Goal: Complete application form

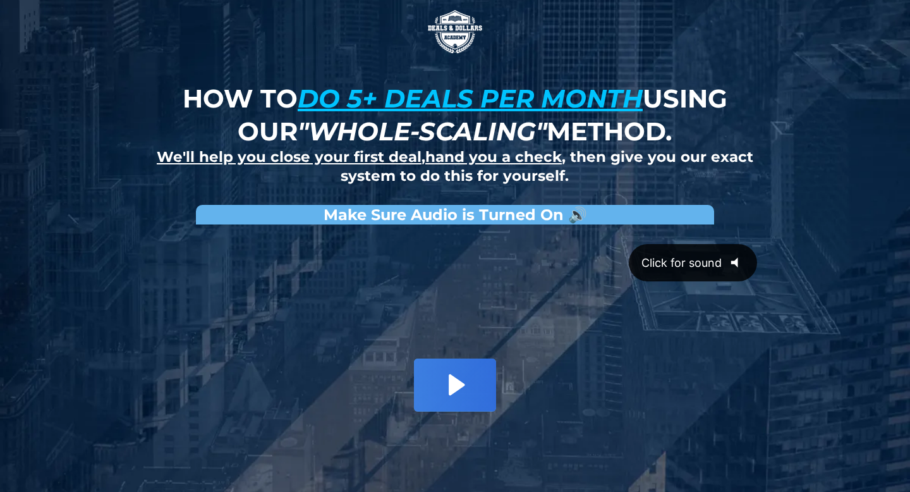
click at [741, 257] on icon "@keyframes VOLUME_SMALL_WAVE_FLASH { 0% { opacity: 0; } 33% { opacity: 1; } 66%…" at bounding box center [739, 262] width 35 height 35
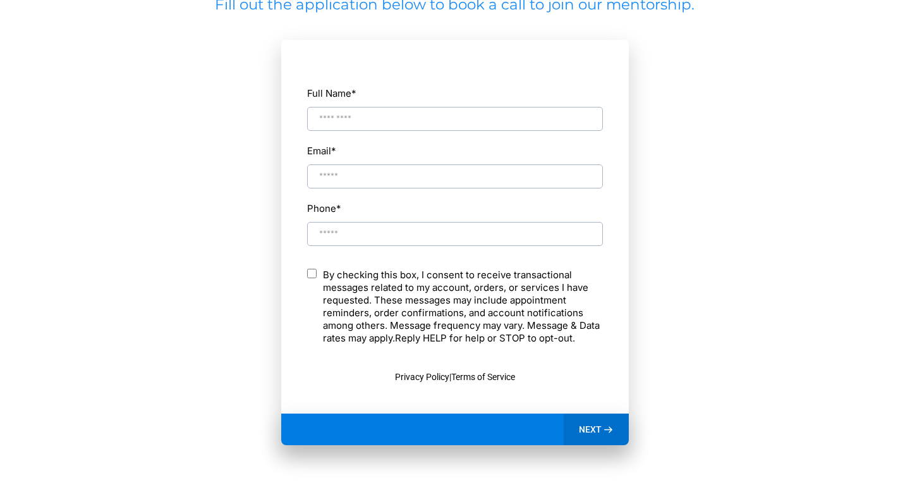
scroll to position [649, 0]
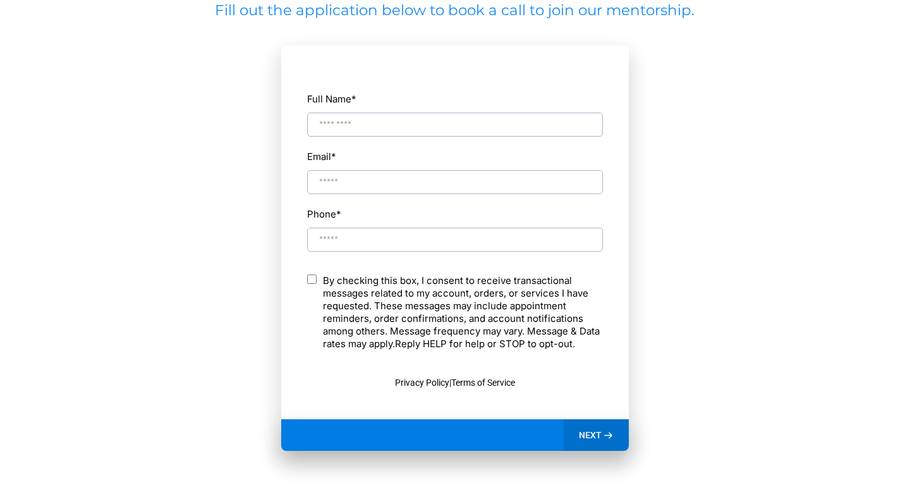
click at [391, 129] on input "Full Name *" at bounding box center [455, 125] width 296 height 24
type input "**********"
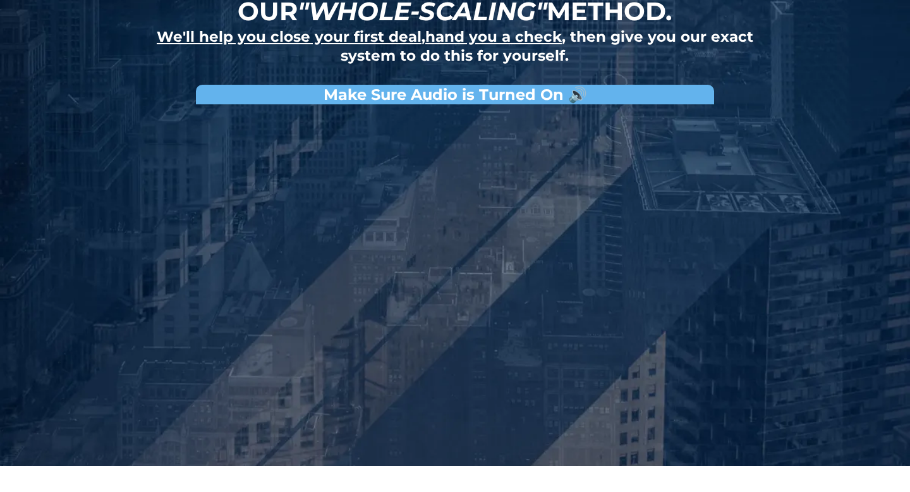
scroll to position [118, 0]
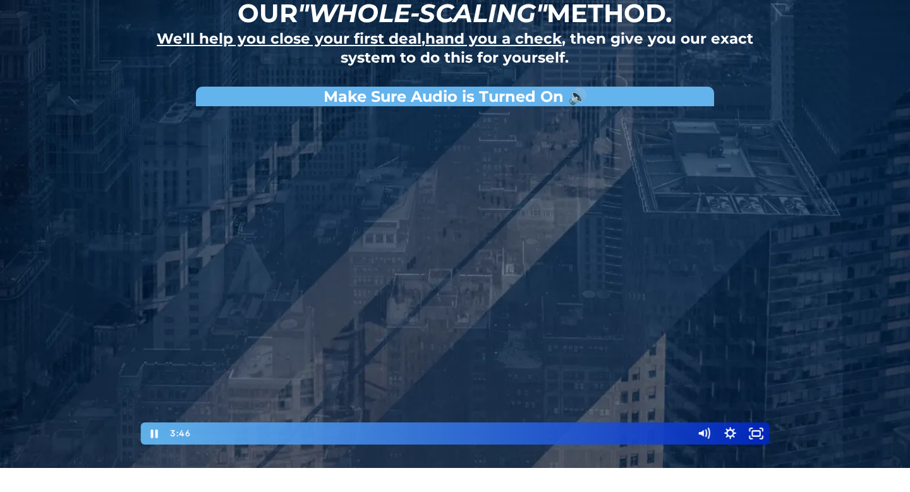
click at [676, 252] on div at bounding box center [455, 279] width 632 height 333
click at [647, 266] on div at bounding box center [455, 279] width 632 height 333
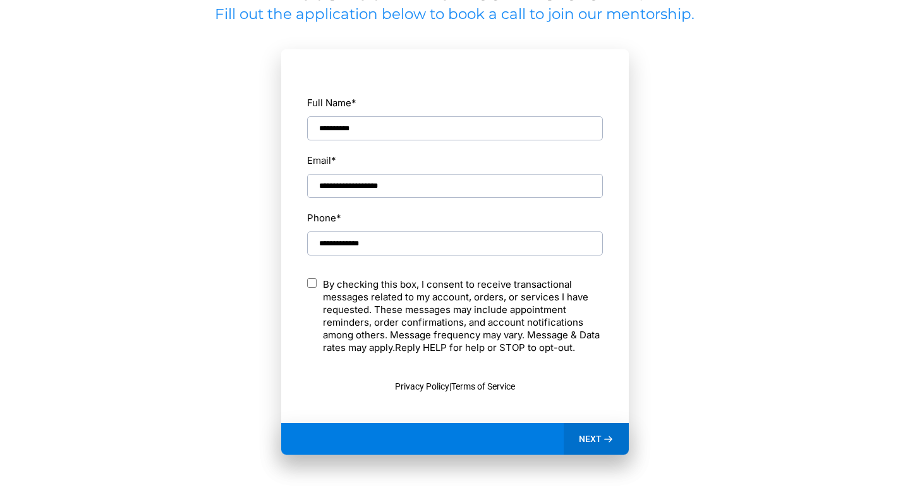
scroll to position [652, 0]
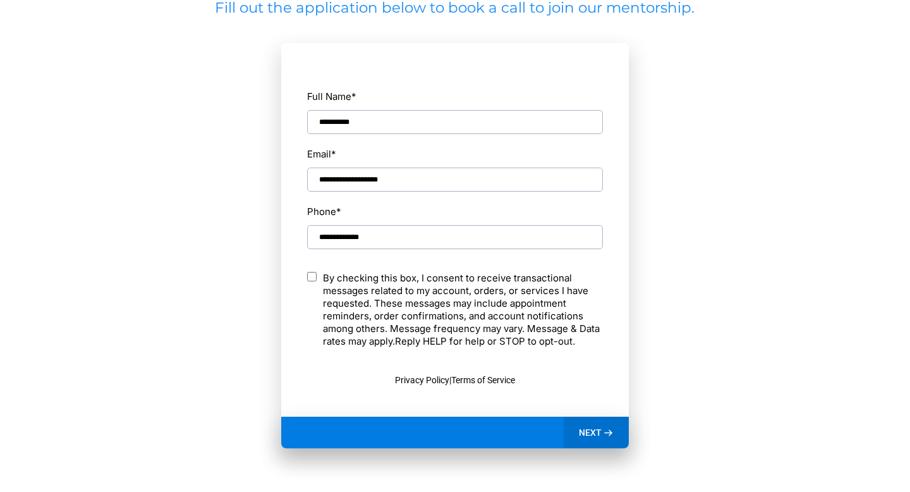
click at [622, 435] on div "NEXT" at bounding box center [596, 433] width 65 height 32
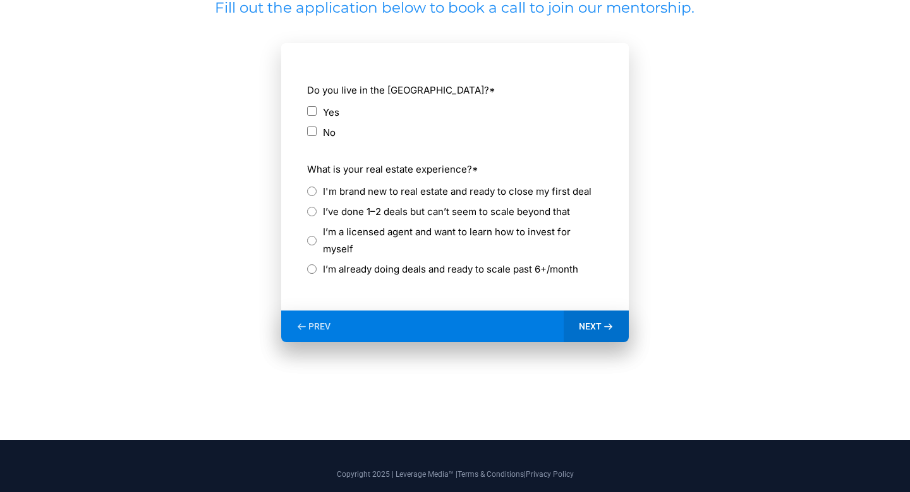
click at [317, 129] on div "No" at bounding box center [455, 132] width 296 height 17
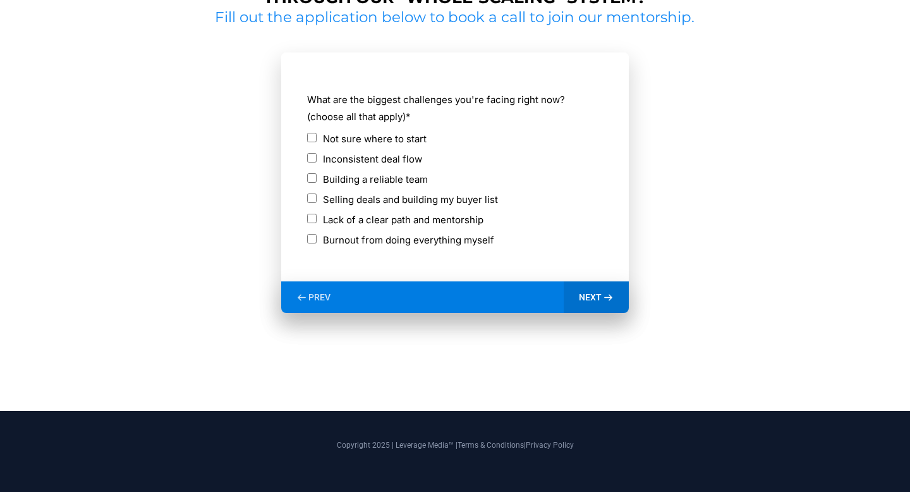
click at [599, 296] on span "NEXT" at bounding box center [590, 296] width 23 height 11
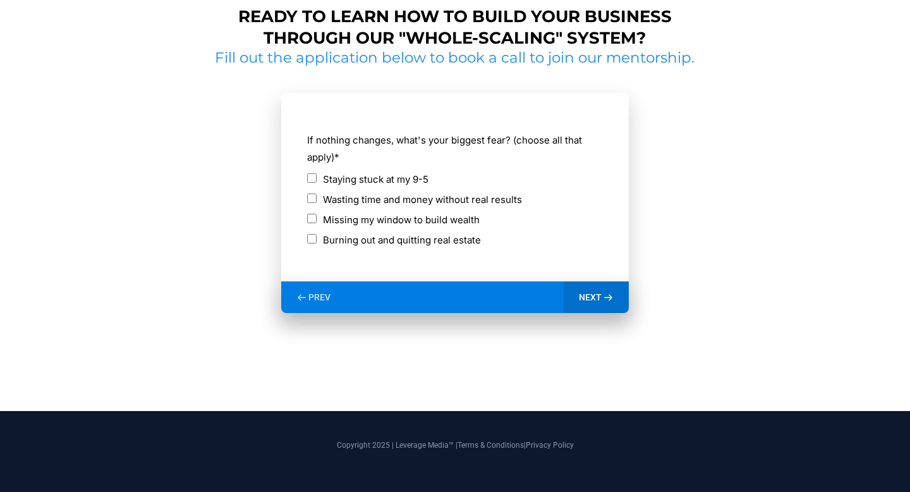
scroll to position [602, 0]
click at [313, 288] on div "PREV" at bounding box center [313, 297] width 64 height 32
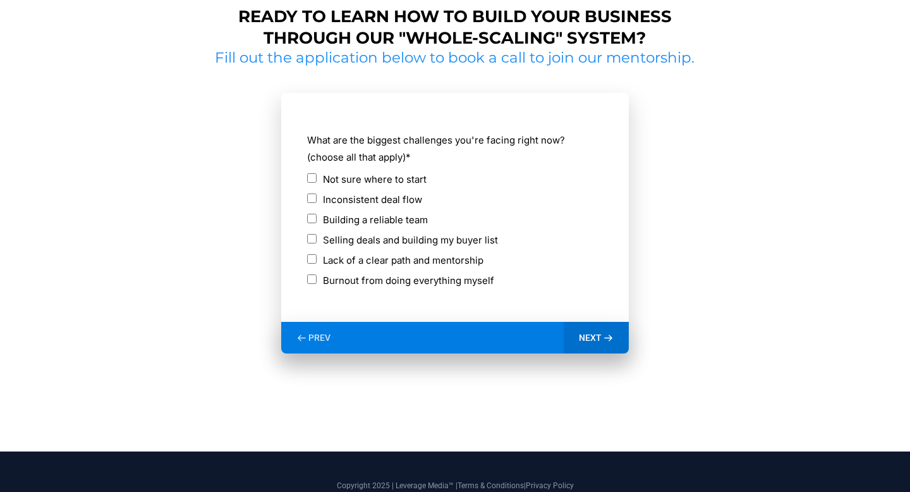
scroll to position [642, 0]
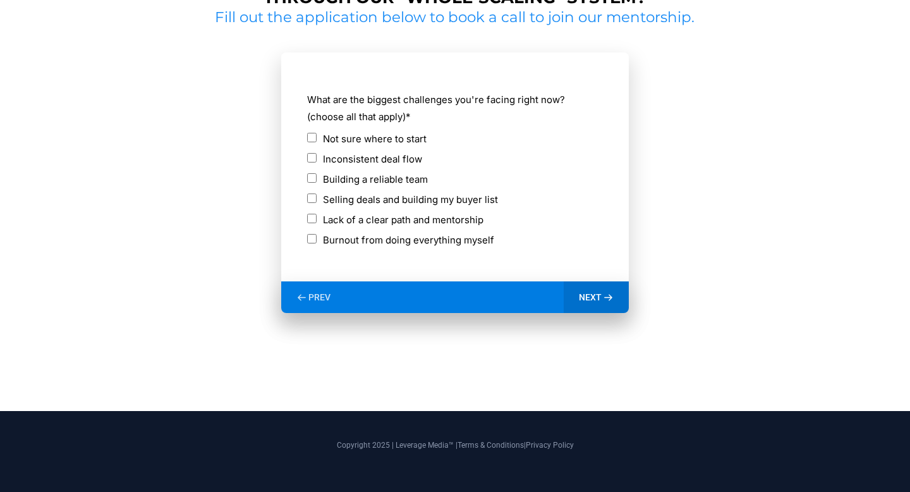
drag, startPoint x: 594, startPoint y: 295, endPoint x: 389, endPoint y: 119, distance: 269.9
click at [389, 119] on div "**********" at bounding box center [455, 182] width 348 height 260
click at [398, 138] on label "Not sure where to start" at bounding box center [375, 138] width 104 height 17
click at [595, 298] on span "NEXT" at bounding box center [590, 296] width 23 height 11
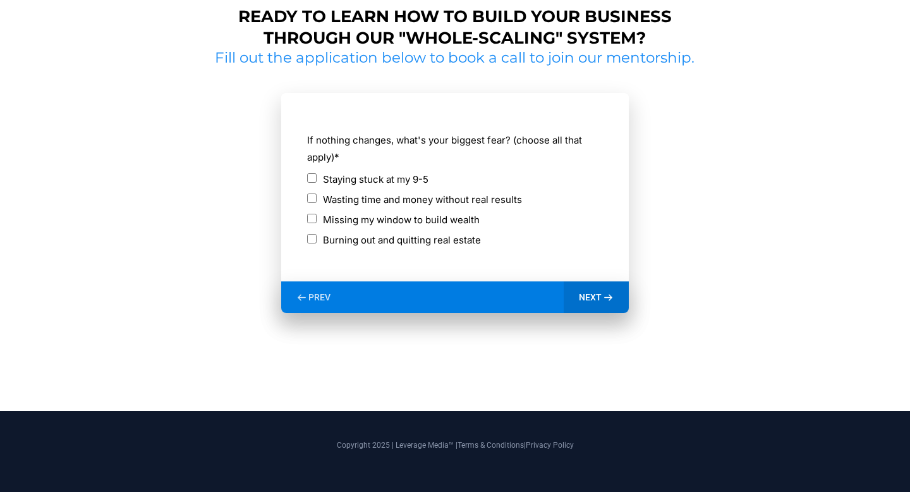
click at [317, 200] on div "Wasting time and money without real results" at bounding box center [455, 199] width 296 height 17
click at [603, 297] on icon at bounding box center [608, 297] width 11 height 11
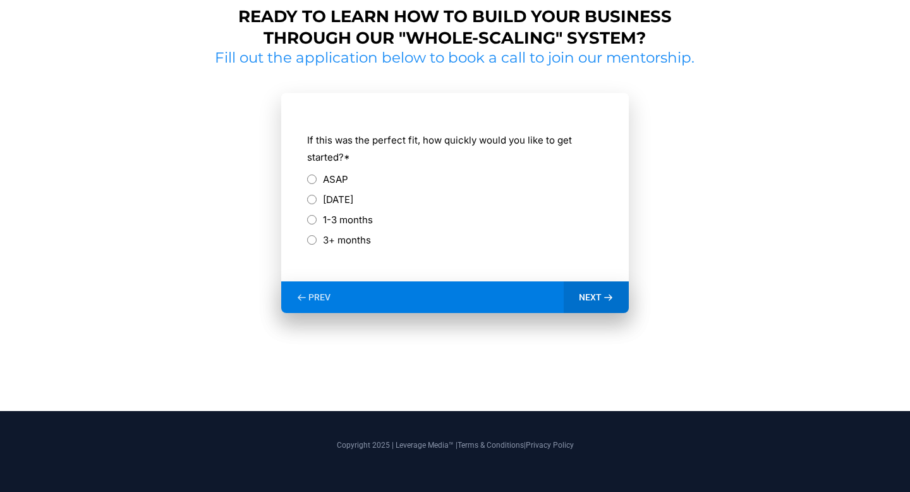
click at [316, 188] on div "ASAP" at bounding box center [455, 181] width 296 height 20
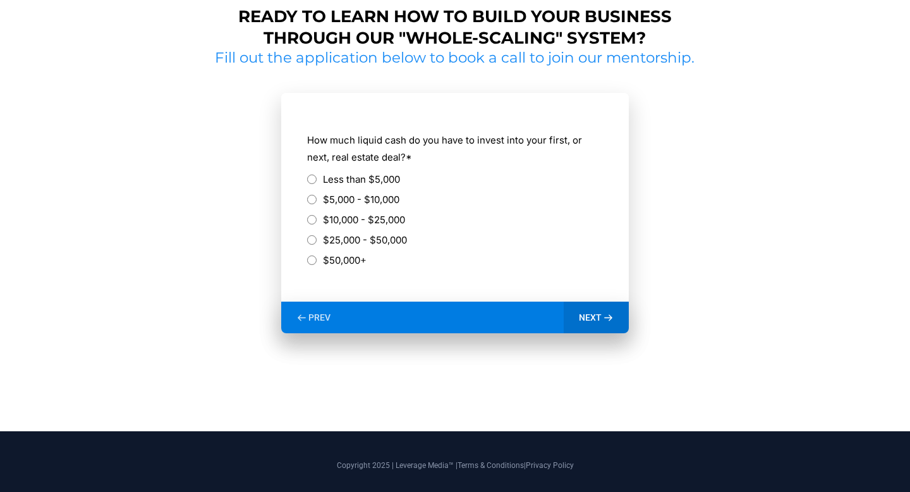
click at [329, 181] on label "Less than $5,000" at bounding box center [361, 179] width 77 height 17
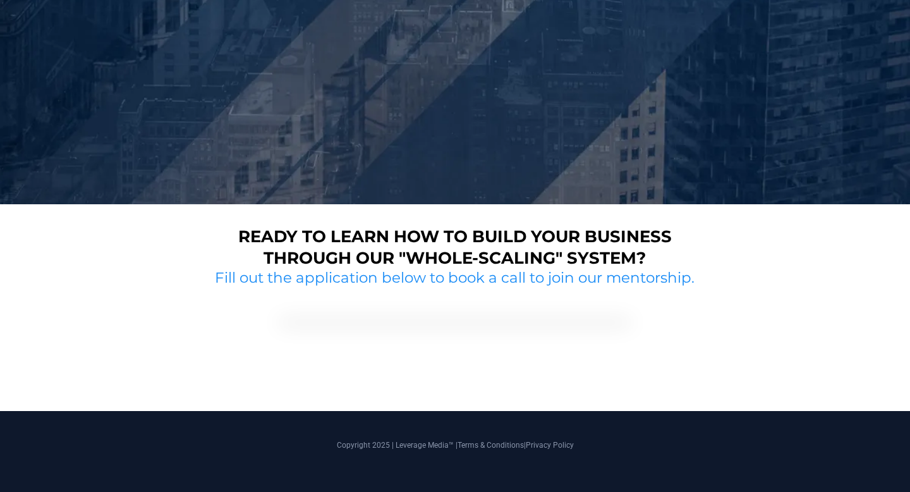
scroll to position [509, 0]
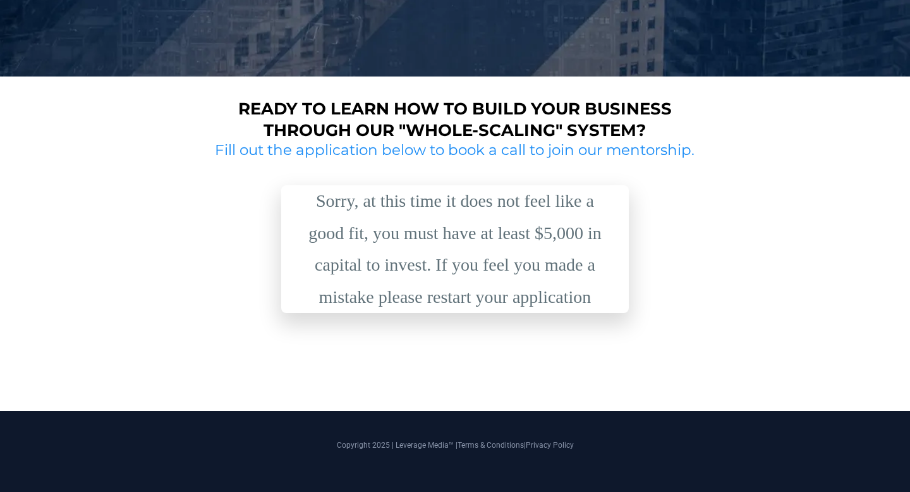
click at [343, 189] on div "Sorry, at this time it does not feel like a good fit, you must have at least $5…" at bounding box center [455, 249] width 316 height 128
click at [339, 197] on div "Sorry, at this time it does not feel like a good fit, you must have at least $5…" at bounding box center [455, 249] width 316 height 128
click at [516, 298] on div "Sorry, at this time it does not feel like a good fit, you must have at least $5…" at bounding box center [455, 249] width 316 height 128
click at [569, 149] on h2 "Fill out the application below to book a call to join our mentorship." at bounding box center [454, 150] width 489 height 19
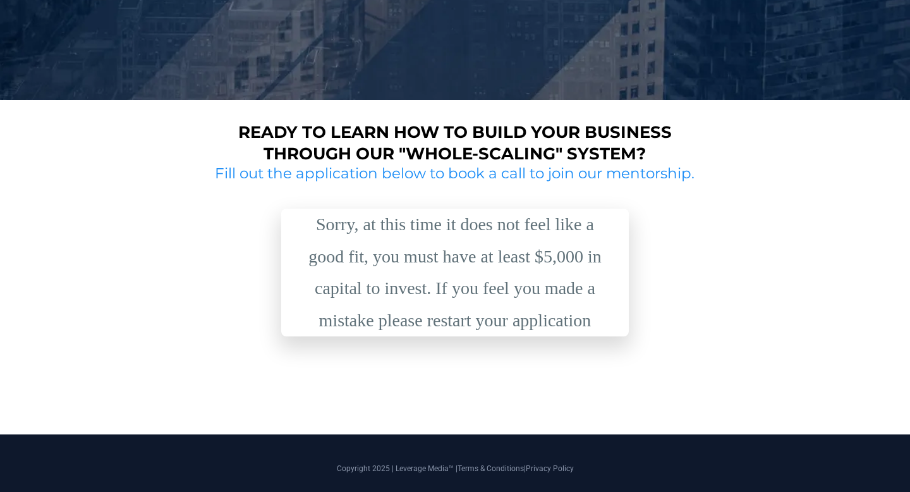
scroll to position [495, 0]
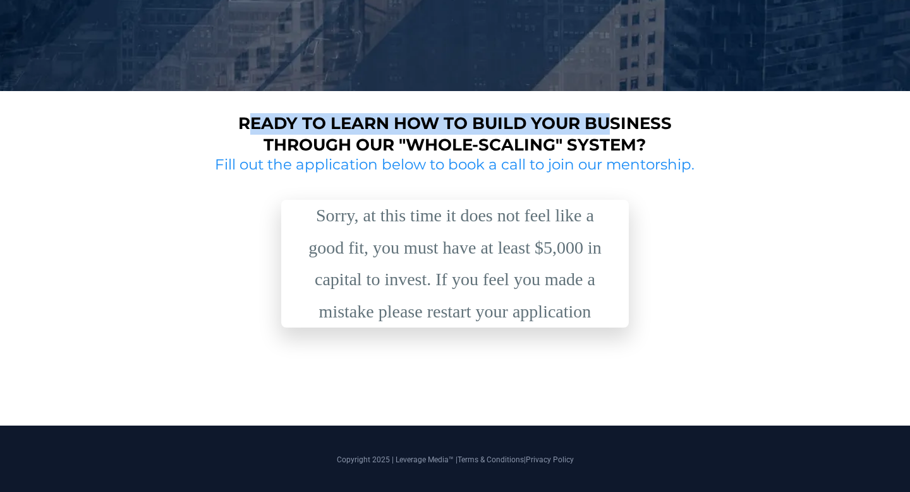
drag, startPoint x: 245, startPoint y: 118, endPoint x: 614, endPoint y: 121, distance: 368.5
click at [612, 121] on strong "Ready to learn how to build your business through our "whole-scaling" system?" at bounding box center [455, 134] width 434 height 42
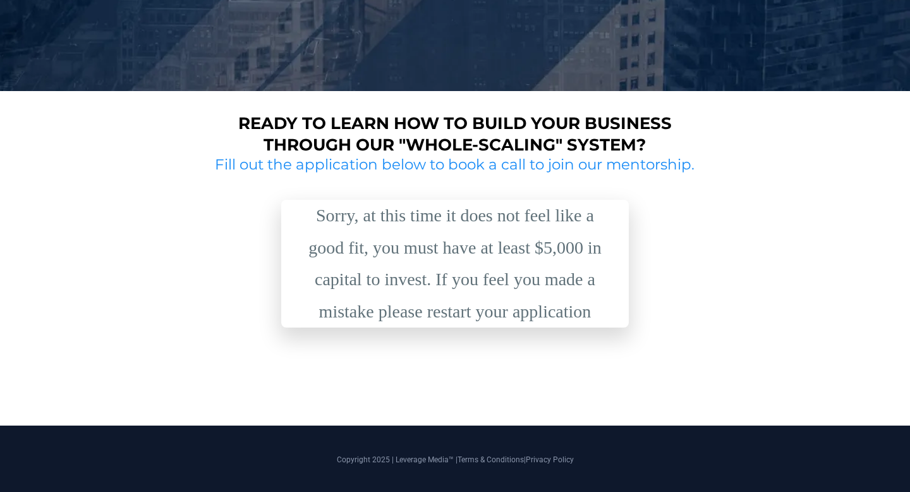
click at [689, 132] on h1 "Ready to learn how to build your business through our "whole-scaling" system?" at bounding box center [455, 134] width 477 height 43
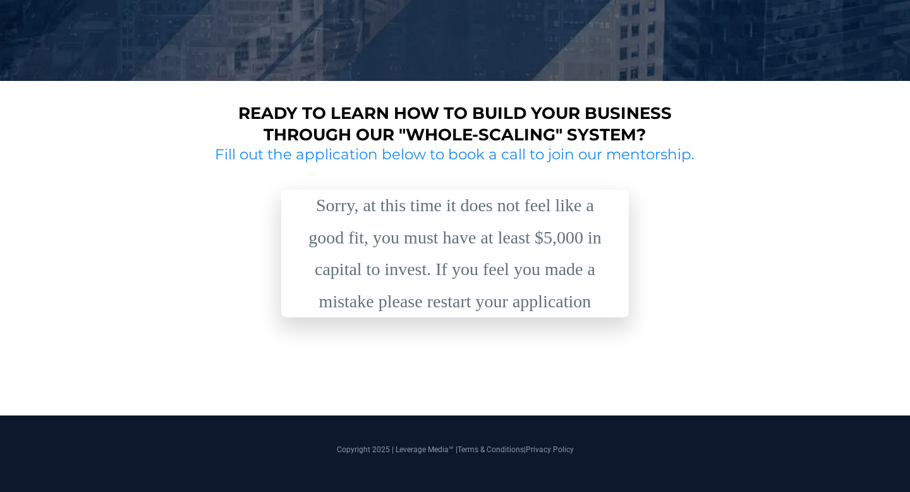
scroll to position [509, 0]
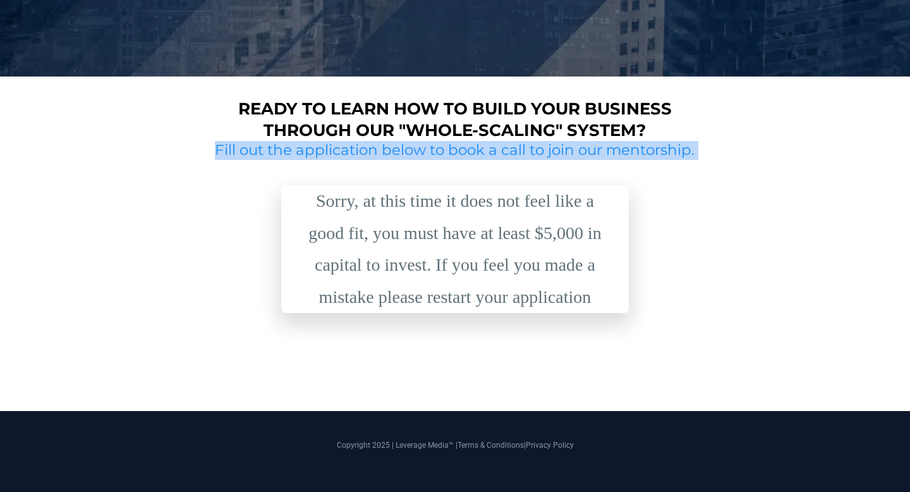
drag, startPoint x: 207, startPoint y: 155, endPoint x: 685, endPoint y: 168, distance: 478.0
click at [685, 168] on div "Ready to learn how to build your business through our "whole-scaling" system? F…" at bounding box center [455, 234] width 496 height 284
click at [666, 154] on h2 "Fill out the application below to book a call to join our mentorship." at bounding box center [454, 150] width 489 height 19
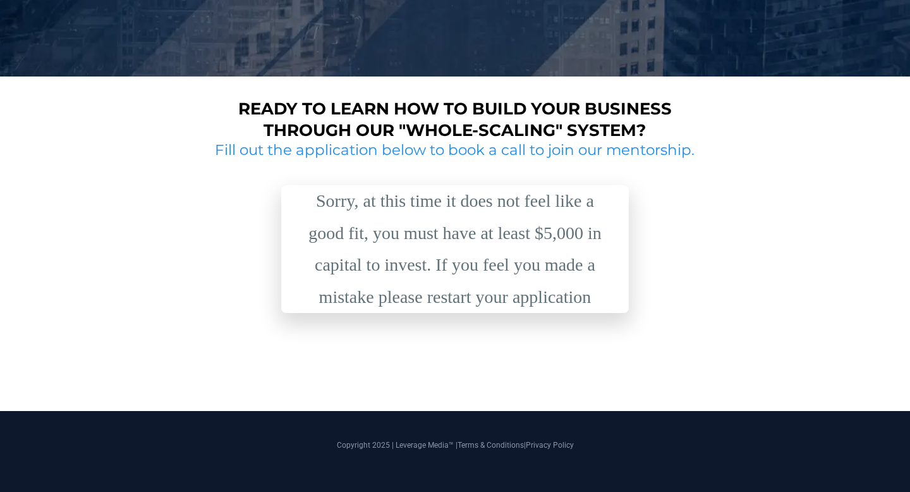
click at [419, 227] on div "Sorry, at this time it does not feel like a good fit, you must have at least $5…" at bounding box center [455, 249] width 316 height 128
